Goal: Transaction & Acquisition: Purchase product/service

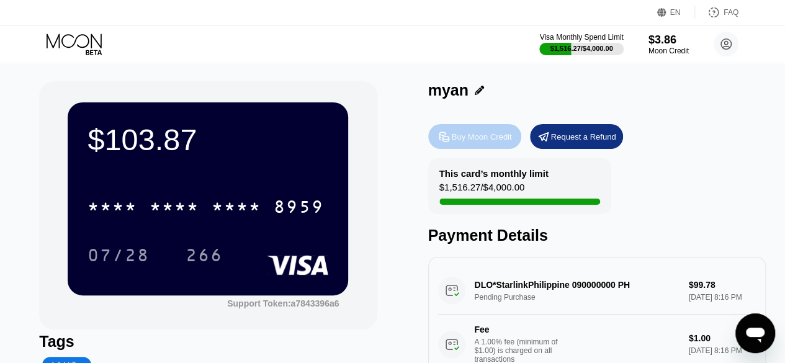
click at [456, 136] on div "Buy Moon Credit" at bounding box center [482, 137] width 60 height 11
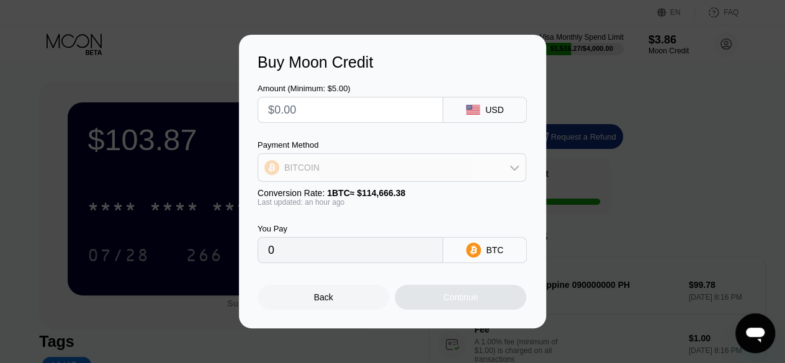
click at [405, 162] on div "BITCOIN" at bounding box center [392, 167] width 268 height 25
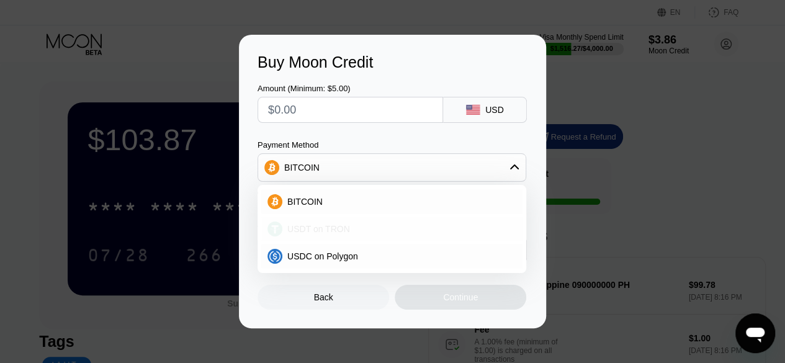
click at [389, 219] on div "USDT on TRON" at bounding box center [391, 229] width 261 height 25
type input "0.00"
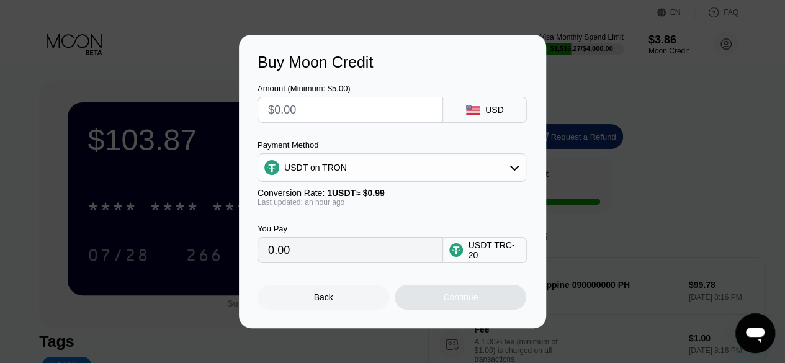
click at [346, 107] on input "text" at bounding box center [350, 109] width 164 height 25
type input "$1"
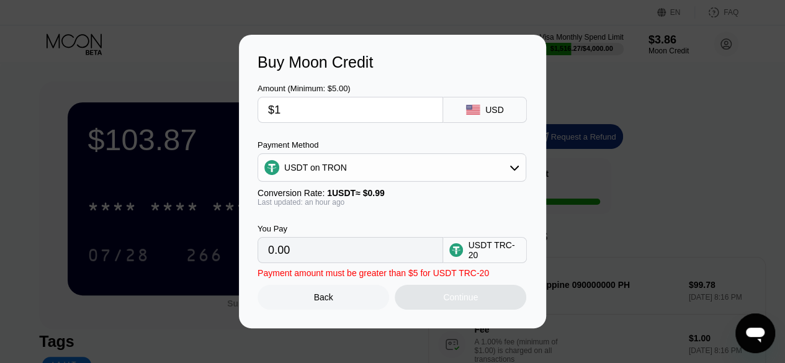
type input "1.01"
type input "$10"
type input "10.10"
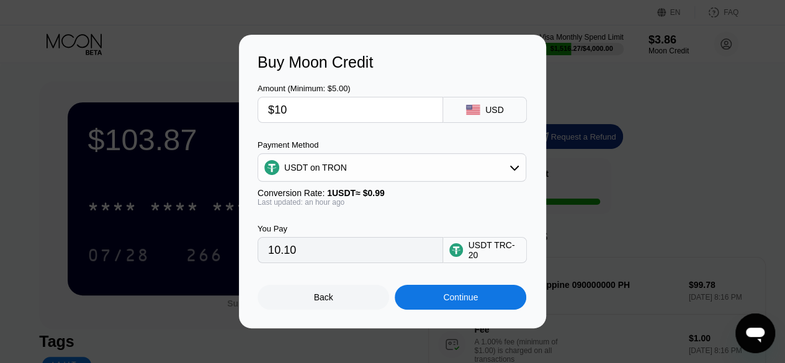
type input "$101"
type input "102.02"
type input "$101"
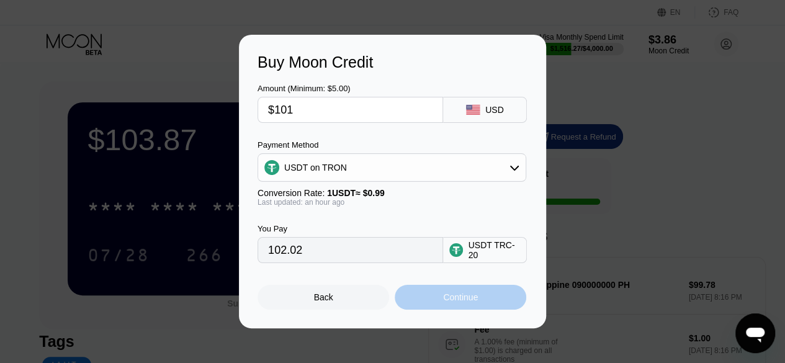
click at [430, 309] on div "Continue" at bounding box center [461, 297] width 132 height 25
